Goal: Find specific page/section: Find specific page/section

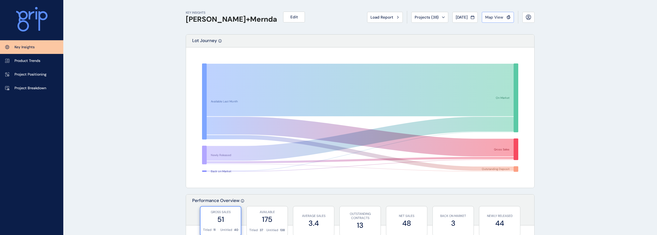
click at [494, 18] on span "Map View" at bounding box center [494, 17] width 18 height 5
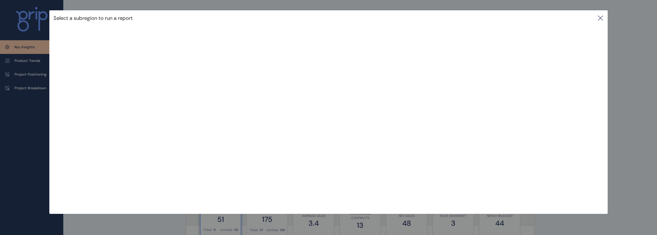
click at [78, 25] on div "Select a subregion to run a report" at bounding box center [328, 17] width 558 height 15
click at [603, 17] on icon at bounding box center [600, 18] width 6 height 6
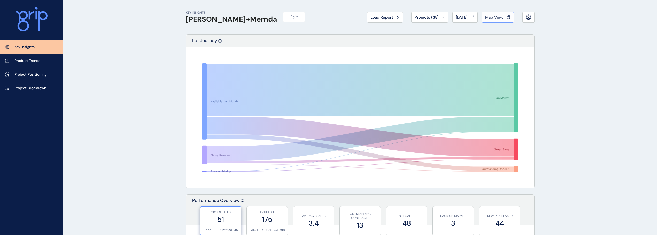
click at [485, 18] on span "Map View" at bounding box center [494, 17] width 18 height 5
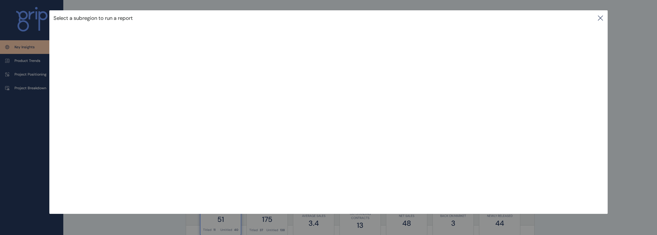
click at [603, 18] on icon at bounding box center [600, 18] width 6 height 6
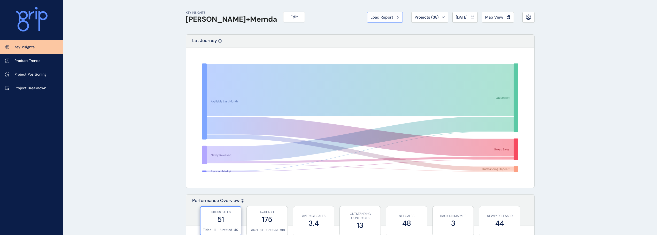
click at [383, 17] on span "Load Report" at bounding box center [381, 17] width 23 height 5
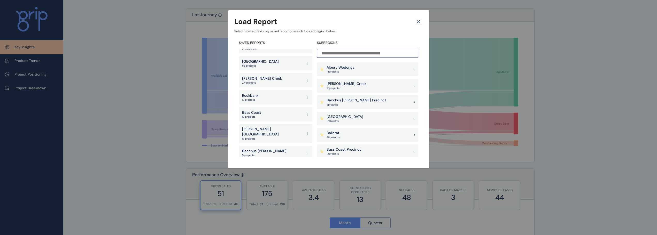
scroll to position [950, 0]
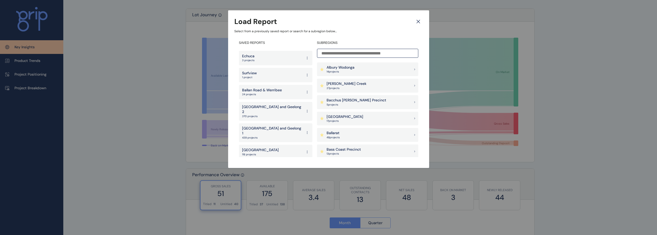
click at [255, 182] on p "West" at bounding box center [249, 184] width 15 height 5
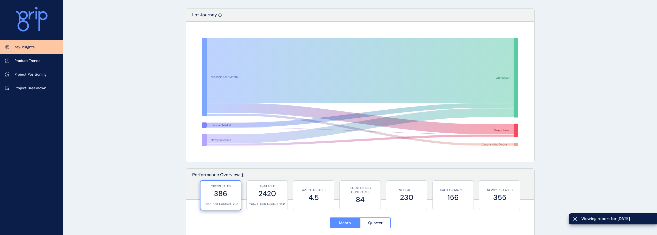
scroll to position [22, 0]
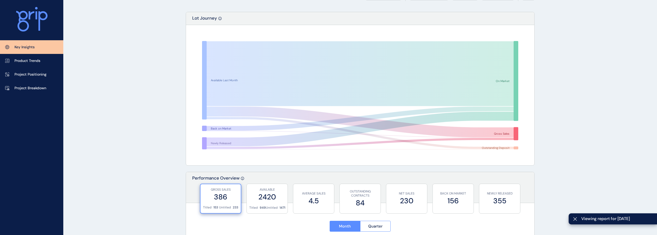
click at [319, 25] on div "Lot Journey" at bounding box center [360, 18] width 348 height 13
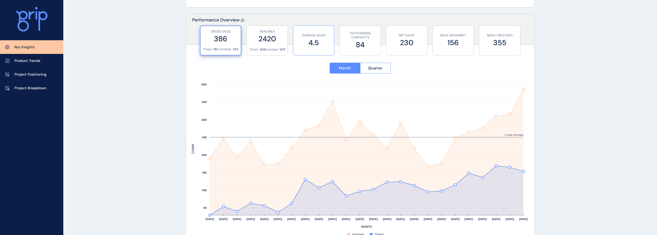
click at [318, 48] on div "AVERAGE SALES 4.5" at bounding box center [314, 40] width 36 height 29
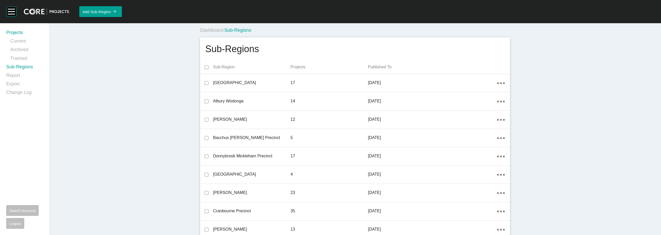
click at [17, 33] on link "Projects" at bounding box center [24, 33] width 37 height 9
